Goal: Task Accomplishment & Management: Manage account settings

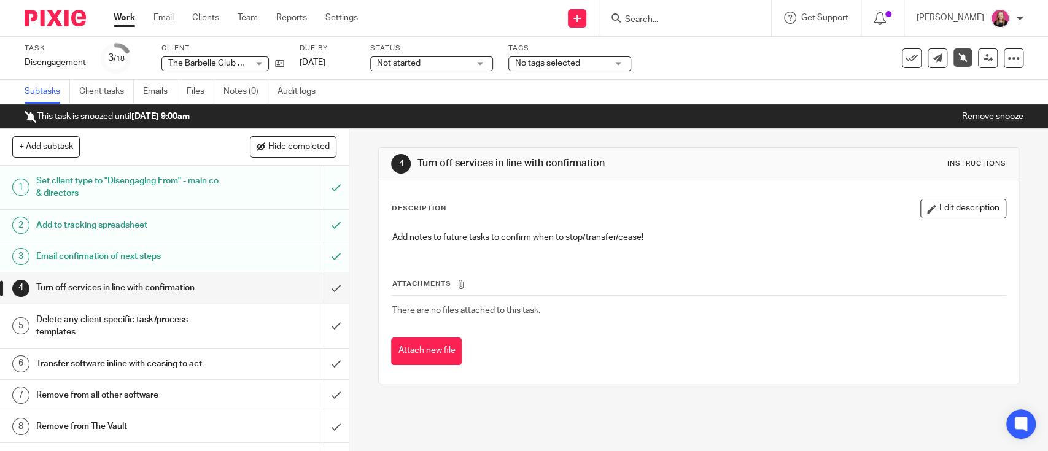
click at [684, 34] on div at bounding box center [685, 18] width 172 height 36
click at [677, 18] on input "Search" at bounding box center [679, 20] width 111 height 11
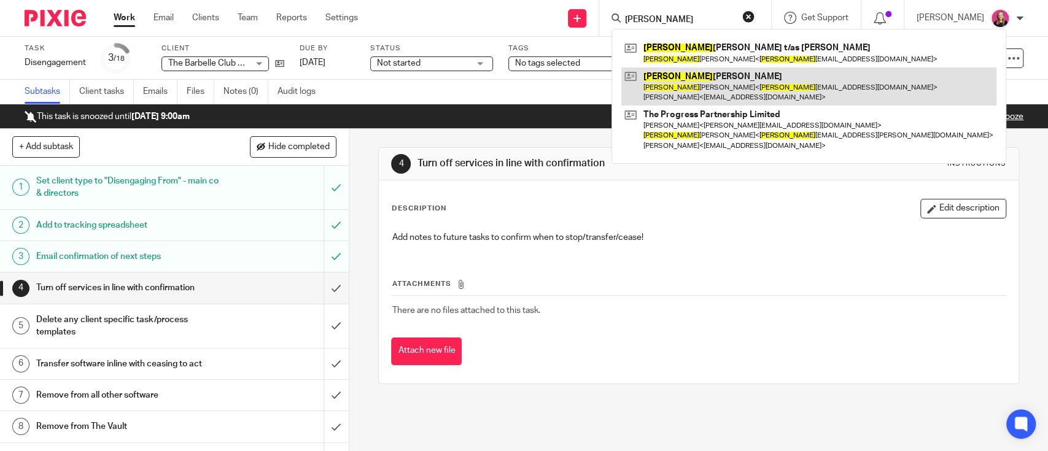
type input "charlot"
click at [650, 75] on link at bounding box center [809, 87] width 375 height 38
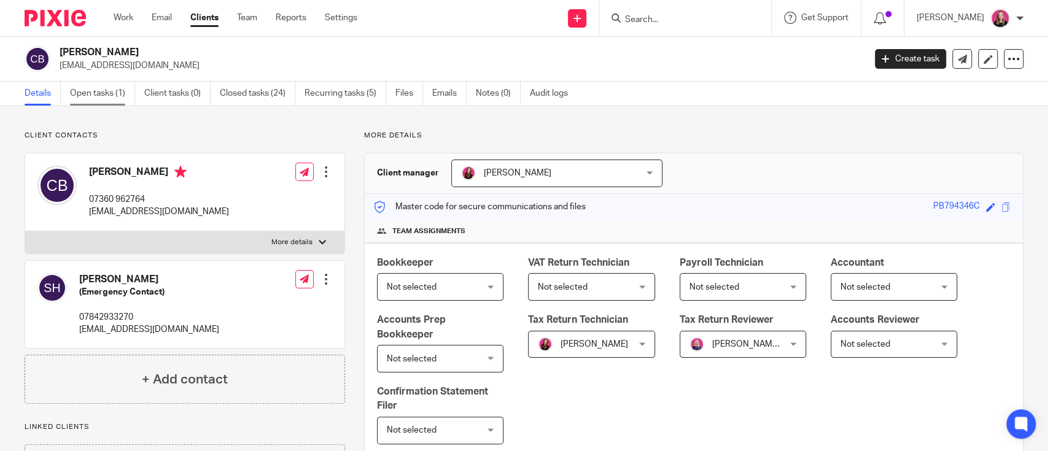
click at [99, 91] on link "Open tasks (1)" at bounding box center [102, 94] width 65 height 24
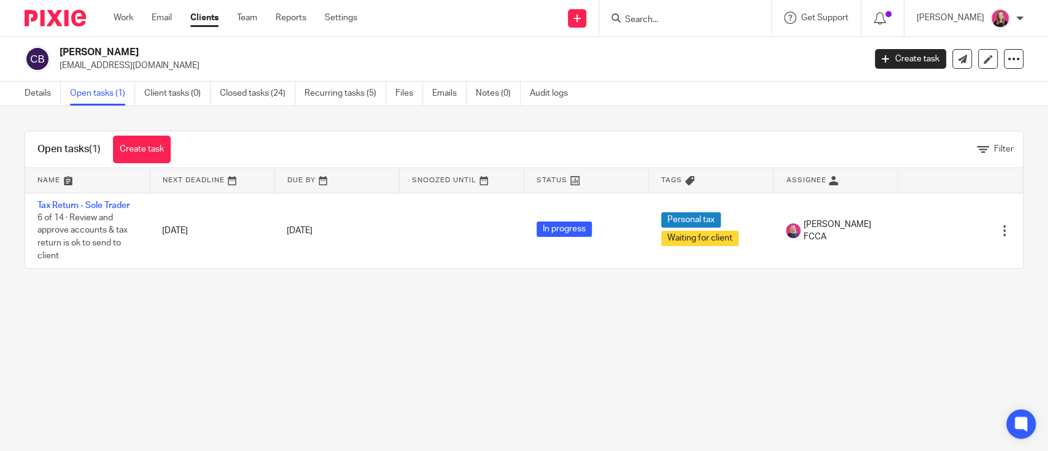
click at [427, 93] on ul "Details Open tasks (1) Client tasks (0) Closed tasks (24) Recurring tasks (5) F…" at bounding box center [306, 94] width 562 height 24
click at [440, 95] on link "Emails" at bounding box center [449, 94] width 34 height 24
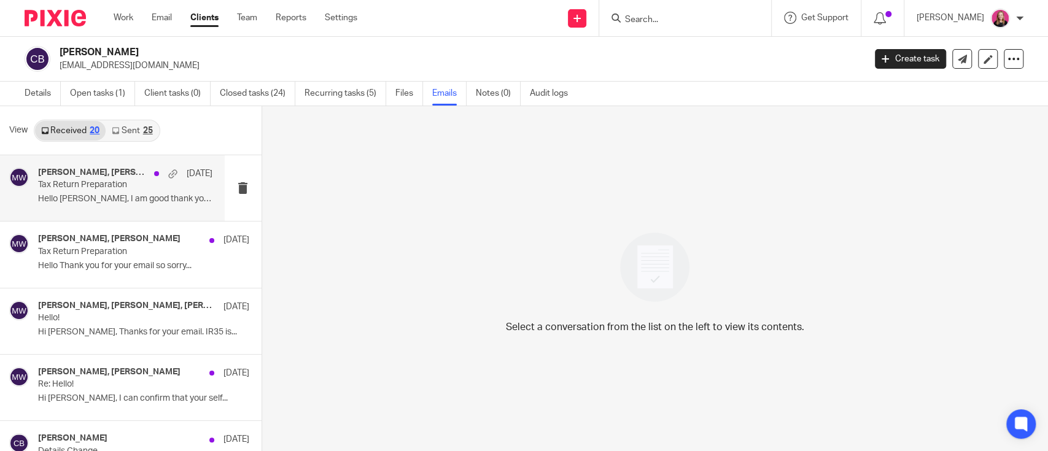
click at [117, 185] on p "Tax Return Preparation" at bounding box center [107, 185] width 139 height 10
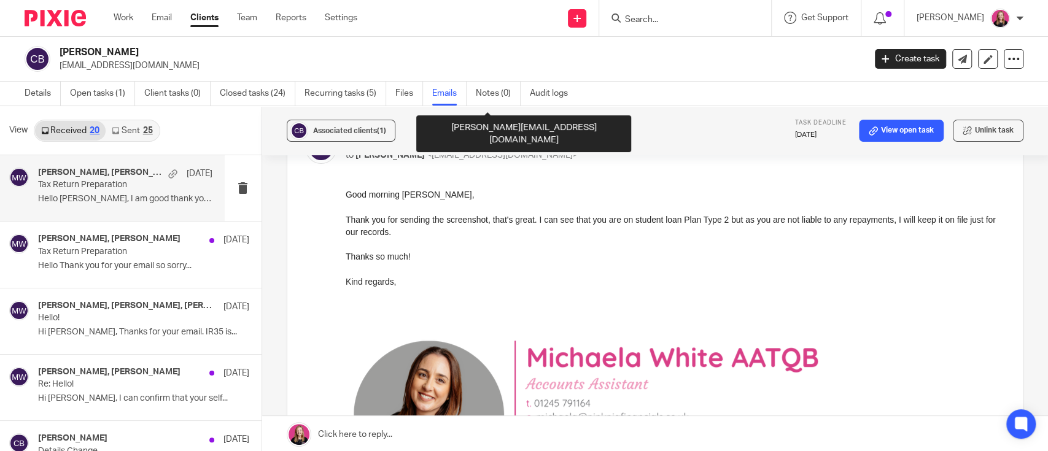
scroll to position [163, 0]
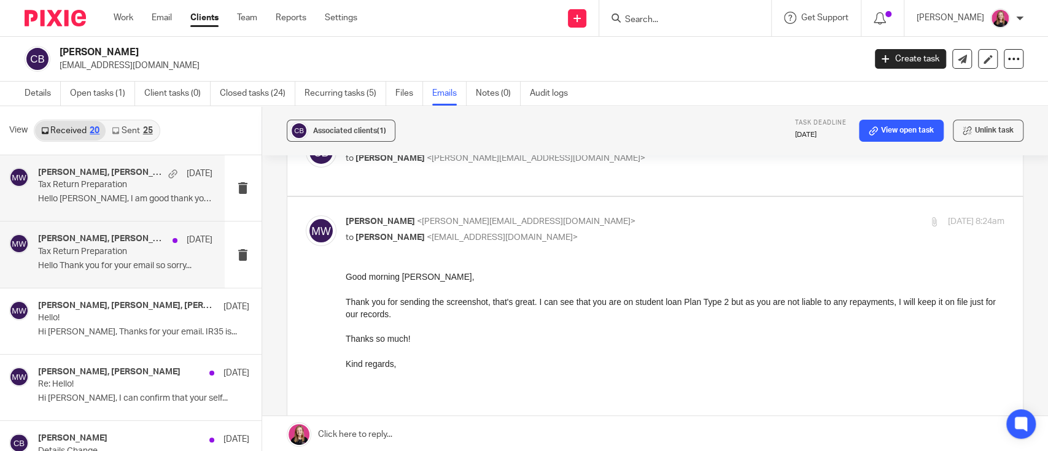
click at [114, 281] on div "Michaela White, Charlotte Birch 12 Sep Tax Return Preparation Hello Thank you f…" at bounding box center [112, 255] width 225 height 66
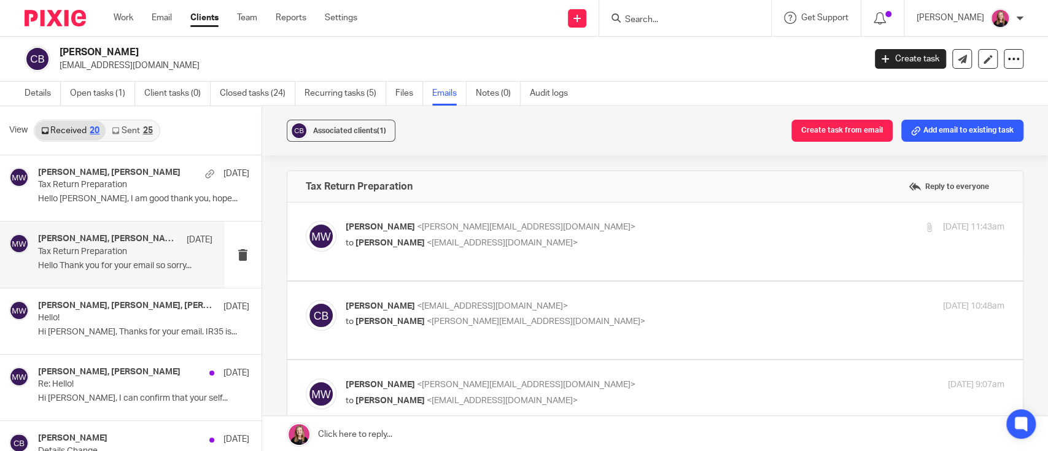
scroll to position [0, 0]
click at [135, 198] on p "Hello Michaela, I am good thank you, hope..." at bounding box center [125, 199] width 174 height 10
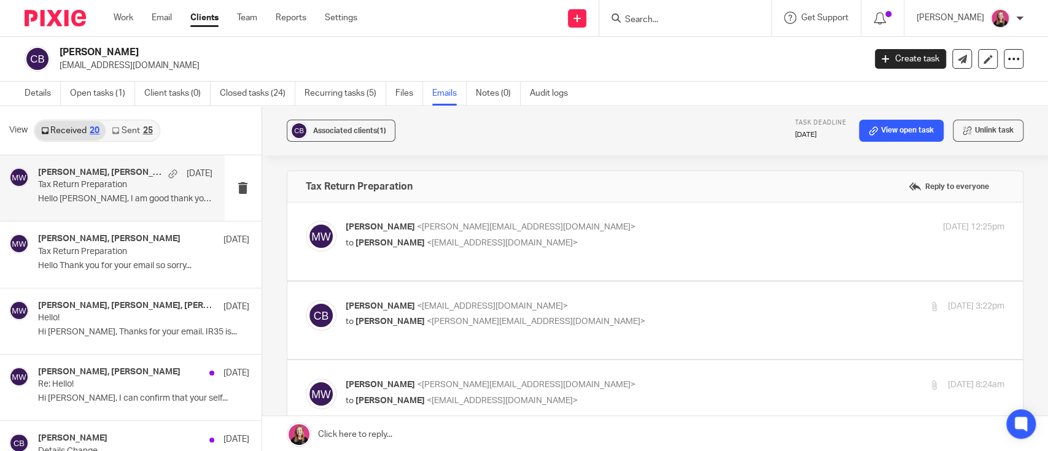
click at [536, 262] on div "Michaela White <michaela@pinkpigfinancials.co.uk> to Charlotte Birch <charlotte…" at bounding box center [655, 241] width 699 height 41
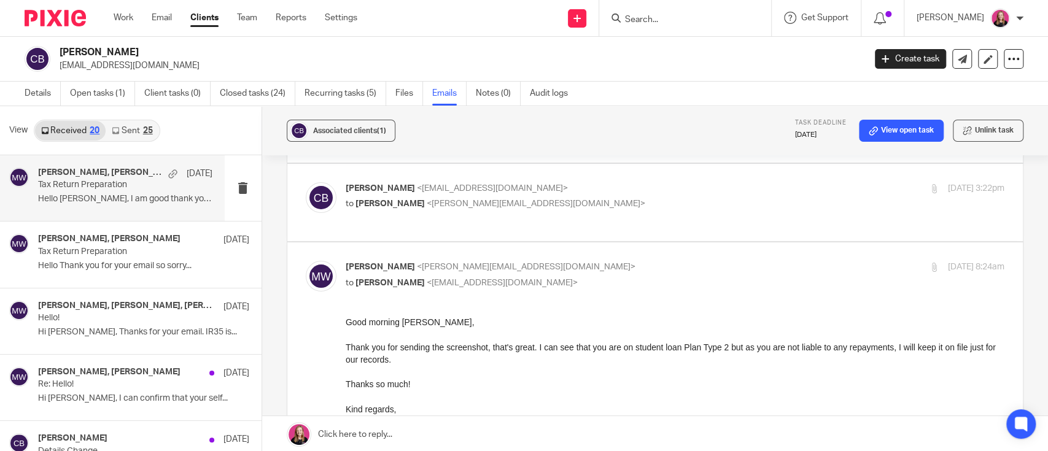
scroll to position [82, 0]
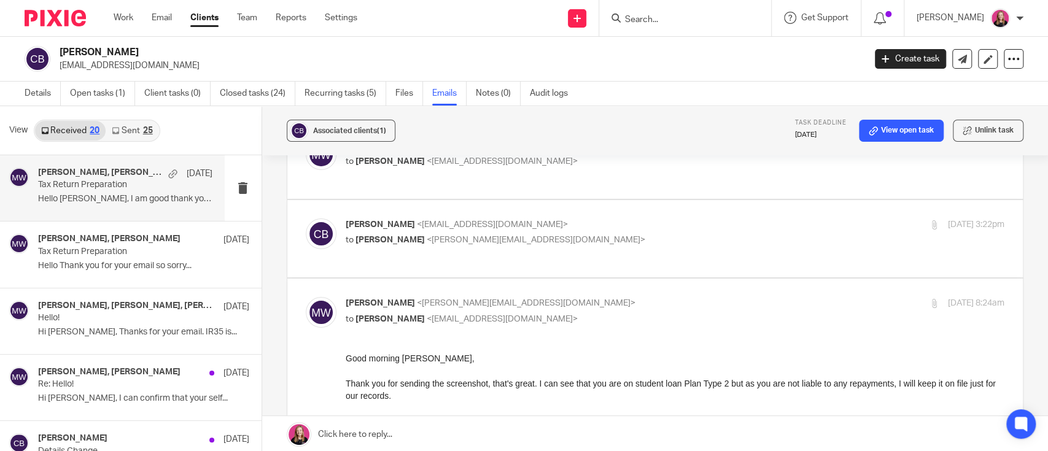
click at [618, 244] on div "Charlotte Birch <charlottebirch97@hotmail.com> to Michaela White <michaela@pink…" at bounding box center [566, 233] width 440 height 28
checkbox input "true"
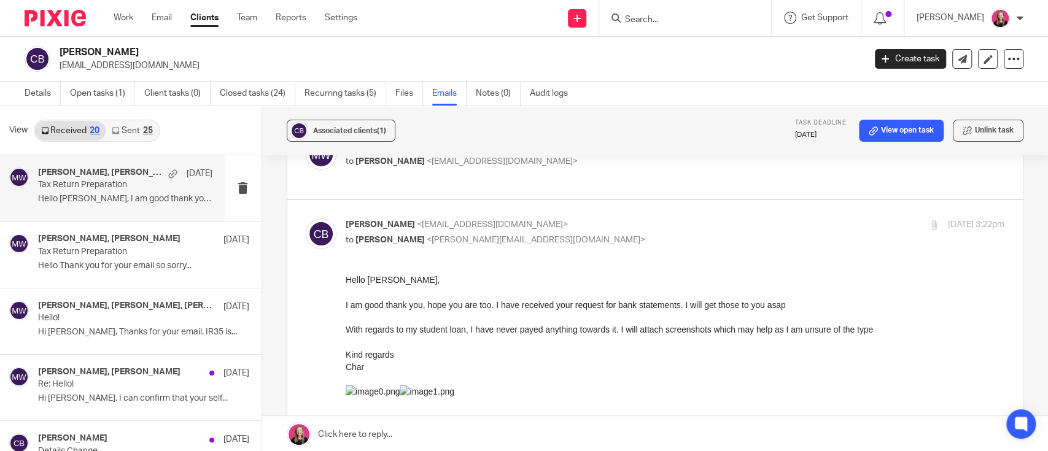
scroll to position [0, 0]
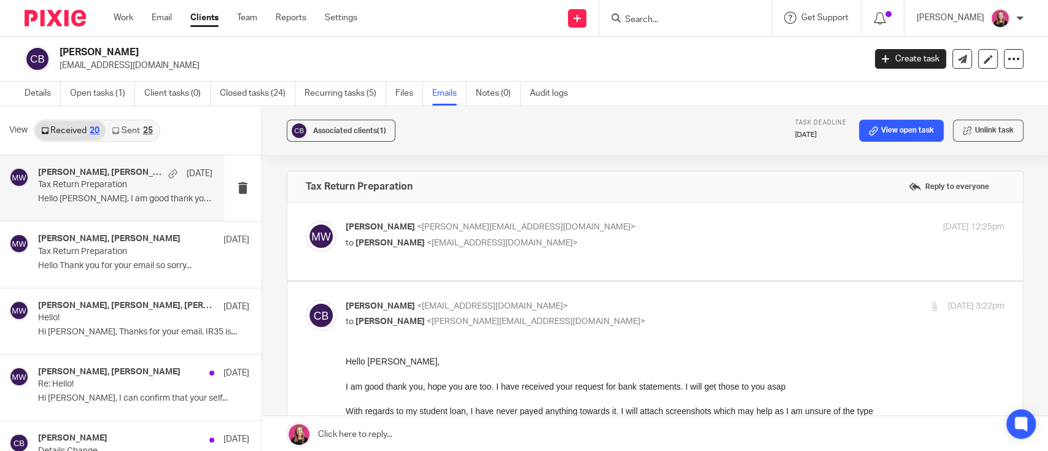
click at [618, 244] on p "to Charlotte Birch <charlottebirch97@hotmail.com>" at bounding box center [566, 243] width 440 height 13
checkbox input "true"
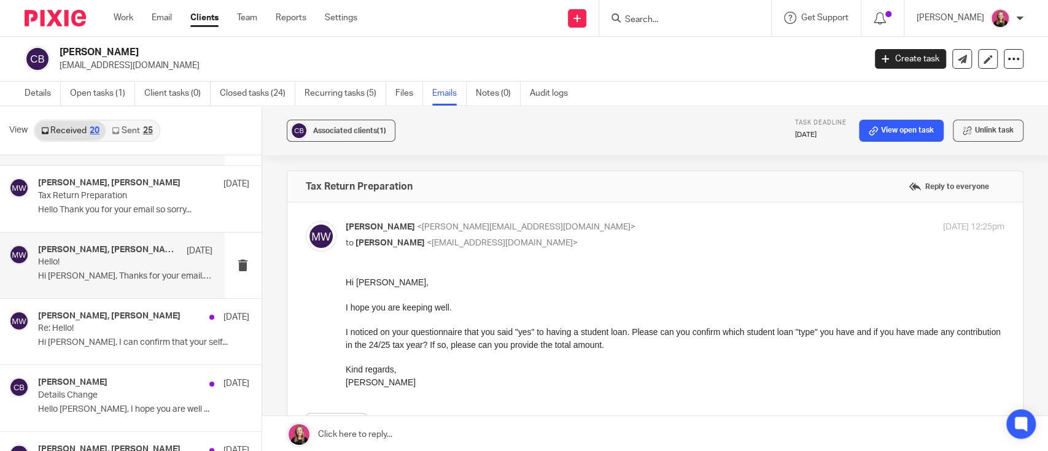
scroll to position [82, 0]
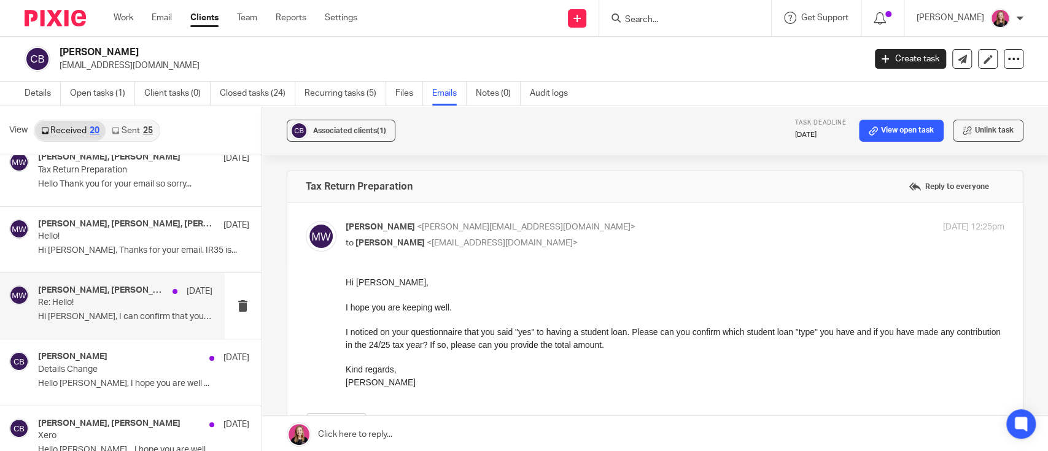
click at [123, 305] on p "Re: Hello!" at bounding box center [107, 303] width 139 height 10
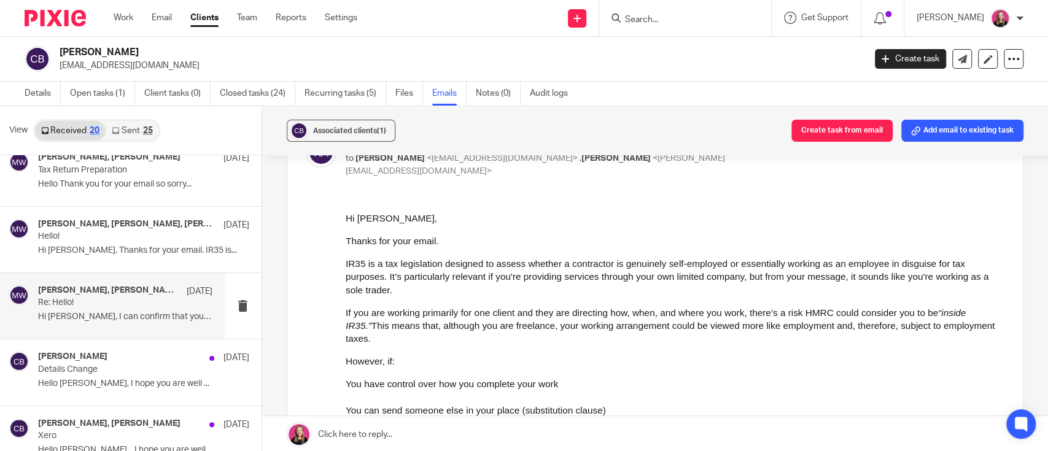
scroll to position [0, 0]
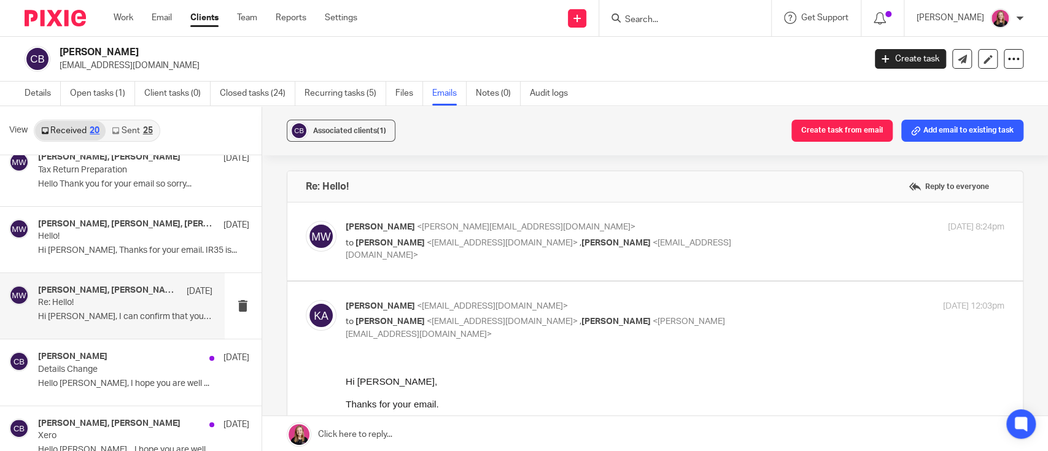
click at [480, 255] on div "Michaela White <michaela@pinkpigfinancials.co.uk> to Charlotte Birch <charlotte…" at bounding box center [655, 241] width 699 height 41
click at [789, 232] on div "14 Jul 2025 8:24pm" at bounding box center [895, 227] width 220 height 13
checkbox input "true"
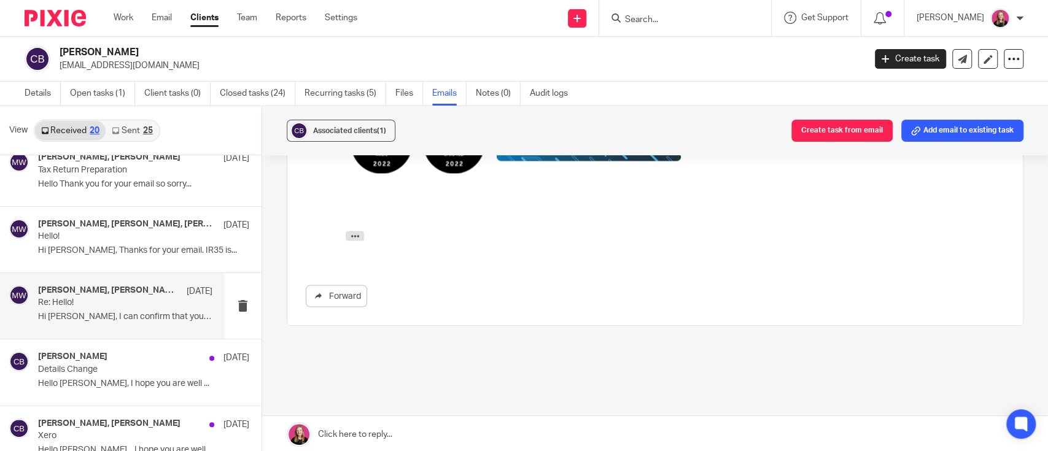
scroll to position [1604, 0]
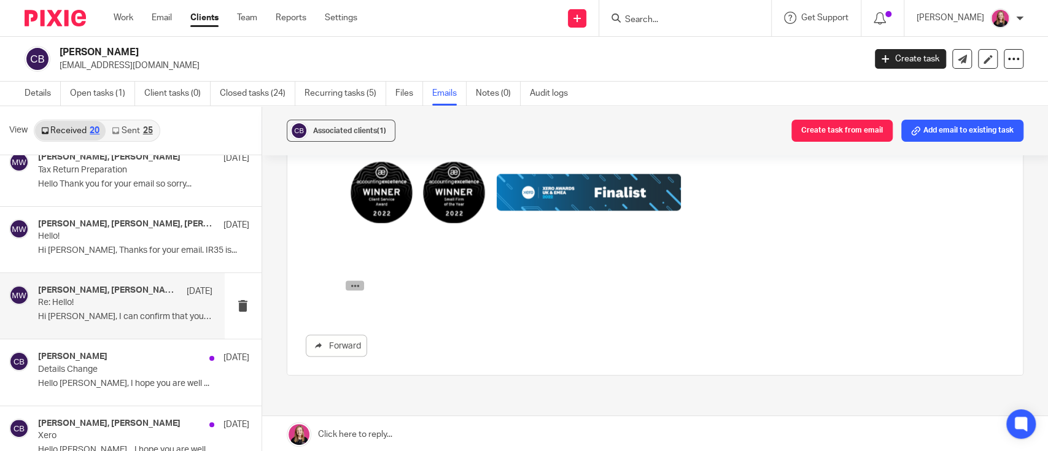
drag, startPoint x: 690, startPoint y: -179, endPoint x: 354, endPoint y: 301, distance: 585.6
click at [354, 291] on icon "button" at bounding box center [354, 285] width 9 height 9
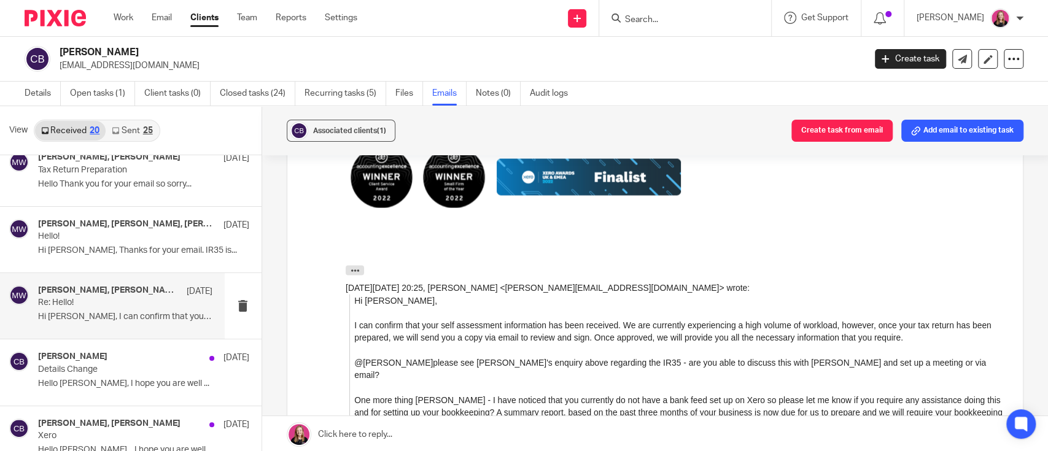
scroll to position [1701, 0]
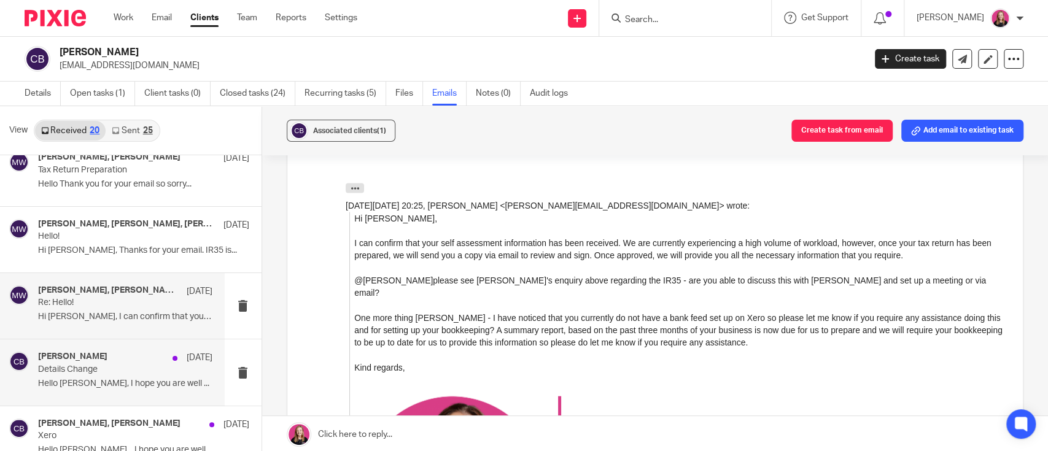
click at [57, 373] on p "Details Change" at bounding box center [107, 370] width 139 height 10
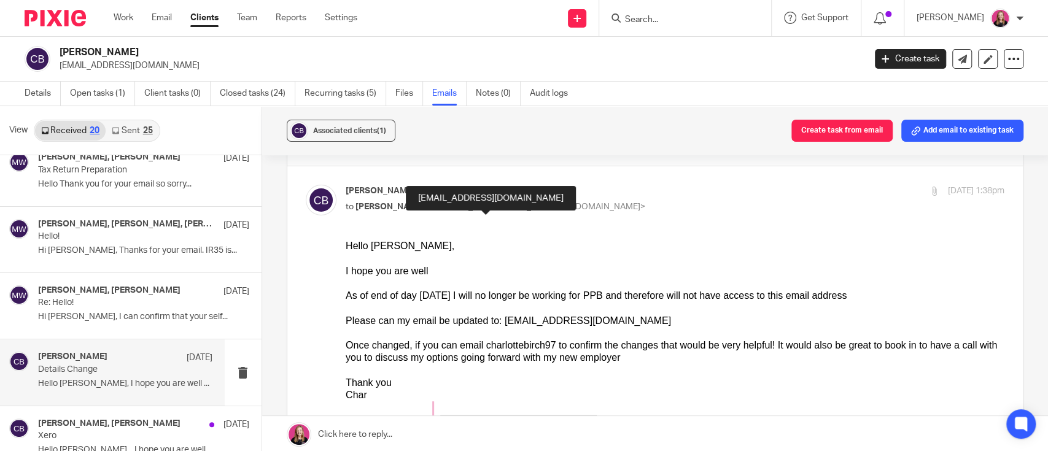
scroll to position [82, 0]
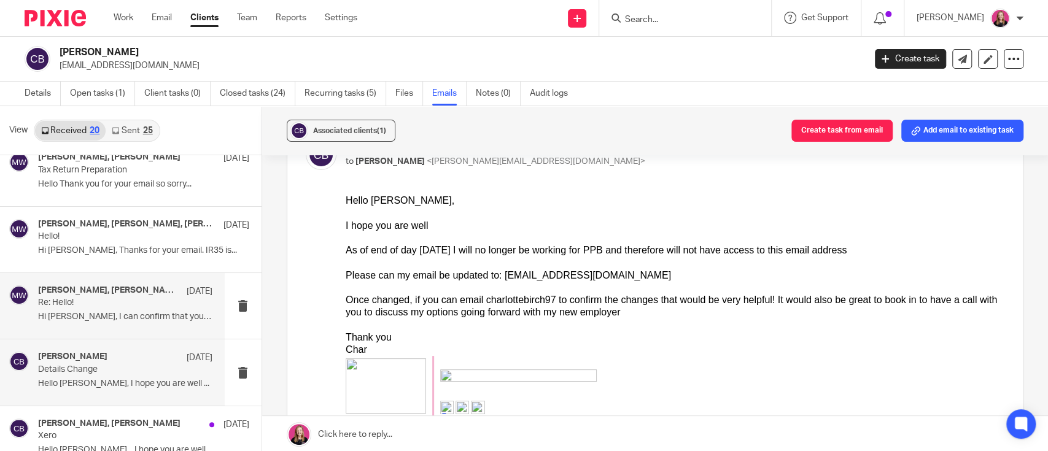
click at [114, 309] on div "Kemi Ahmed, Michaela White 14 Jul Re: Hello! Hi Charlotte, I can confirm that y…" at bounding box center [125, 306] width 174 height 41
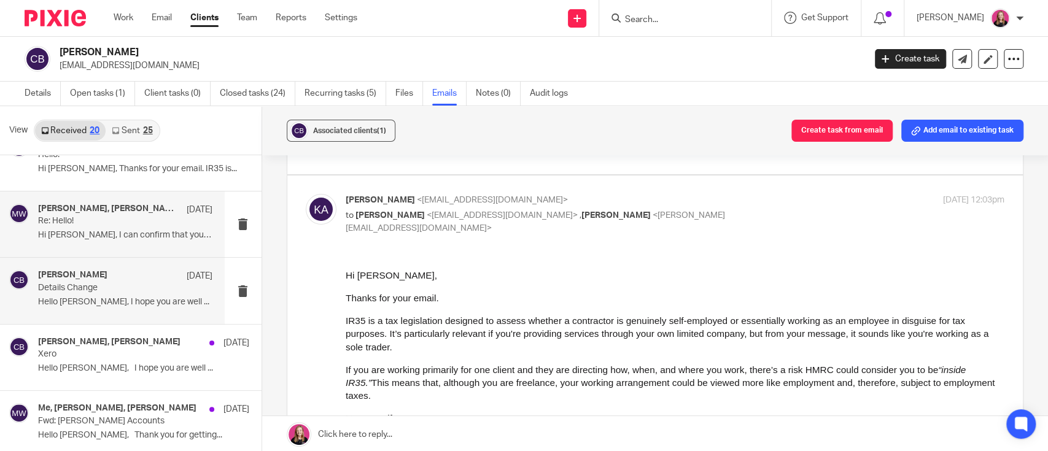
scroll to position [0, 0]
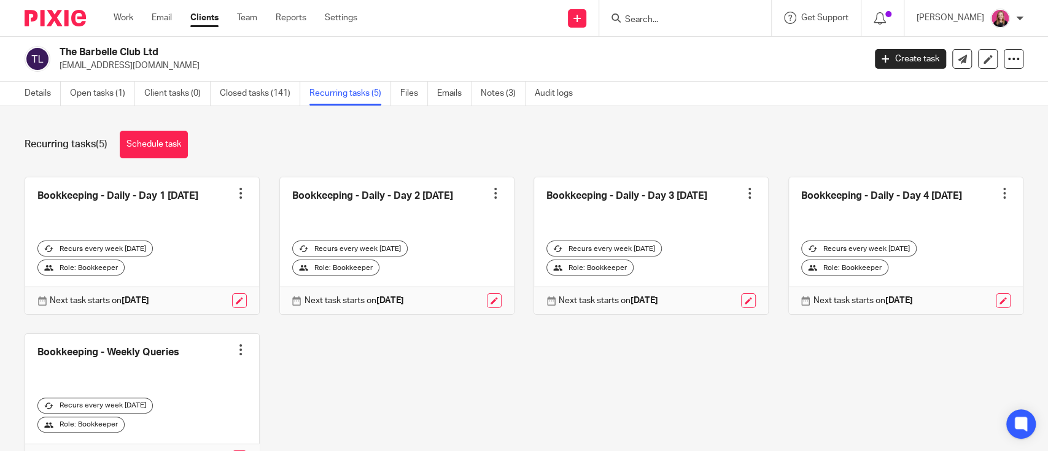
click at [695, 17] on input "Search" at bounding box center [679, 20] width 111 height 11
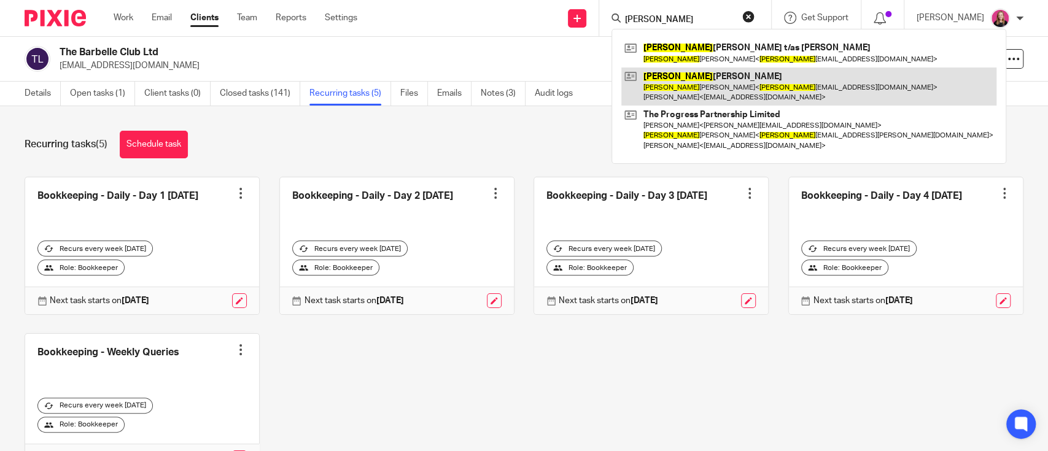
type input "[PERSON_NAME]"
click at [704, 90] on link at bounding box center [809, 87] width 375 height 38
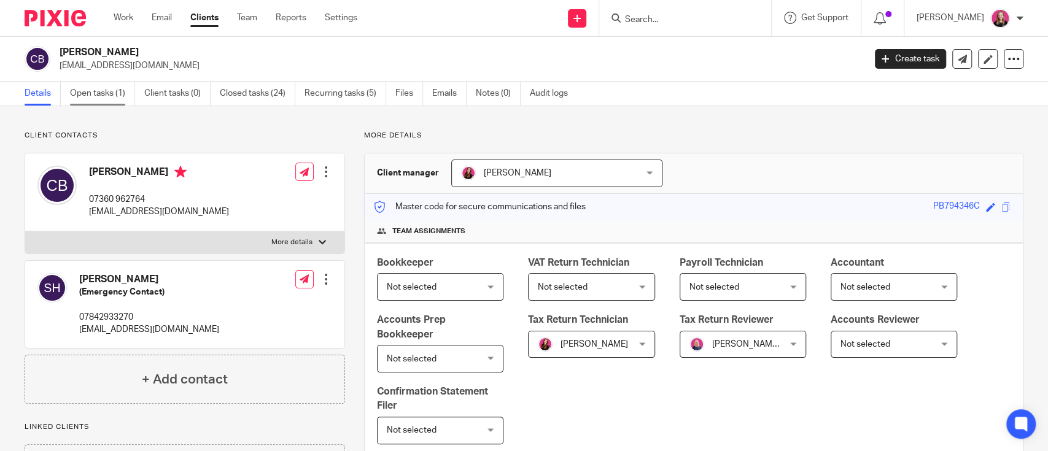
click at [101, 84] on link "Open tasks (1)" at bounding box center [102, 94] width 65 height 24
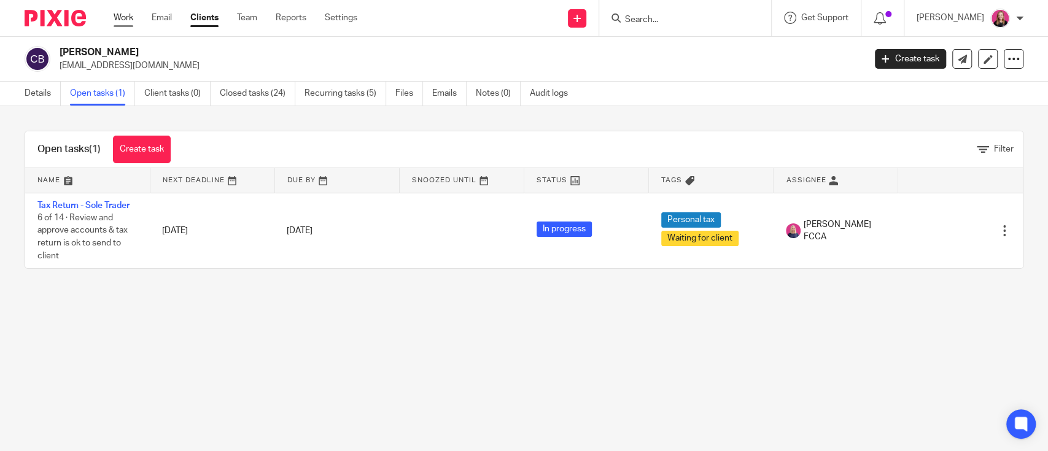
click at [121, 15] on link "Work" at bounding box center [124, 18] width 20 height 12
